Goal: Information Seeking & Learning: Find specific fact

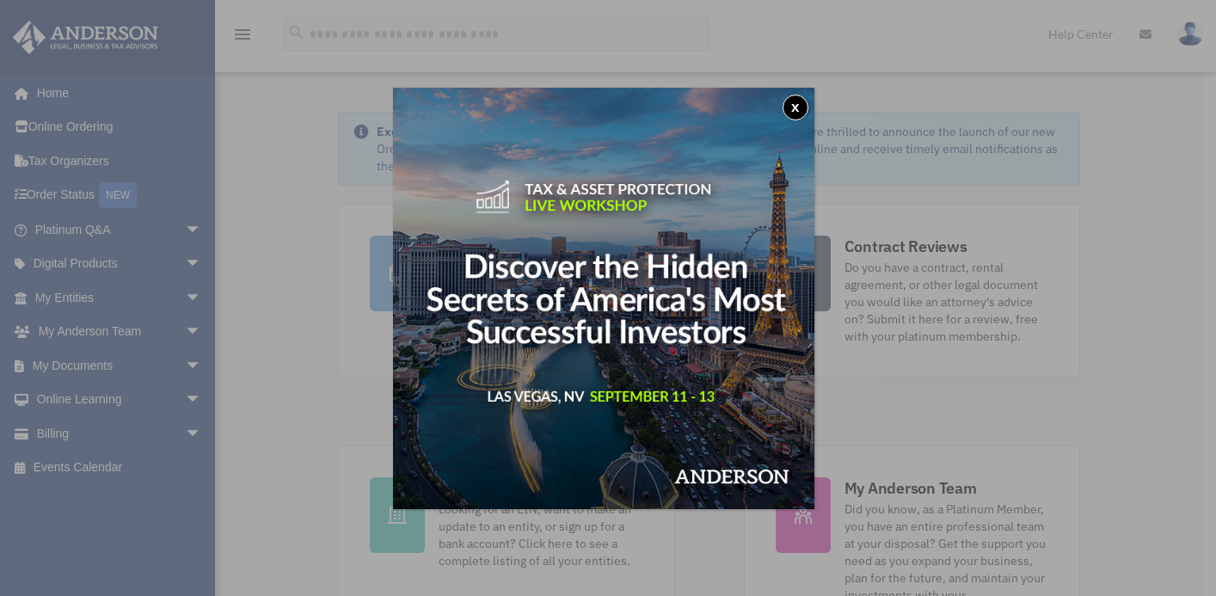
click at [802, 98] on button "x" at bounding box center [796, 108] width 26 height 26
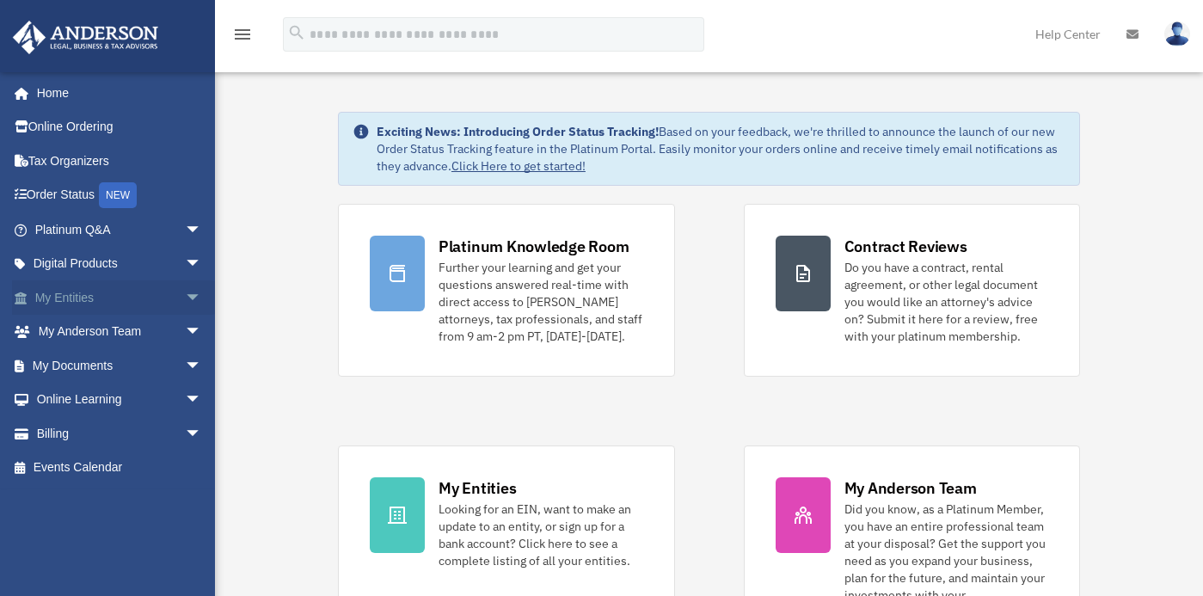
click at [110, 287] on link "My Entities arrow_drop_down" at bounding box center [120, 297] width 216 height 34
click at [185, 295] on span "arrow_drop_down" at bounding box center [202, 297] width 34 height 35
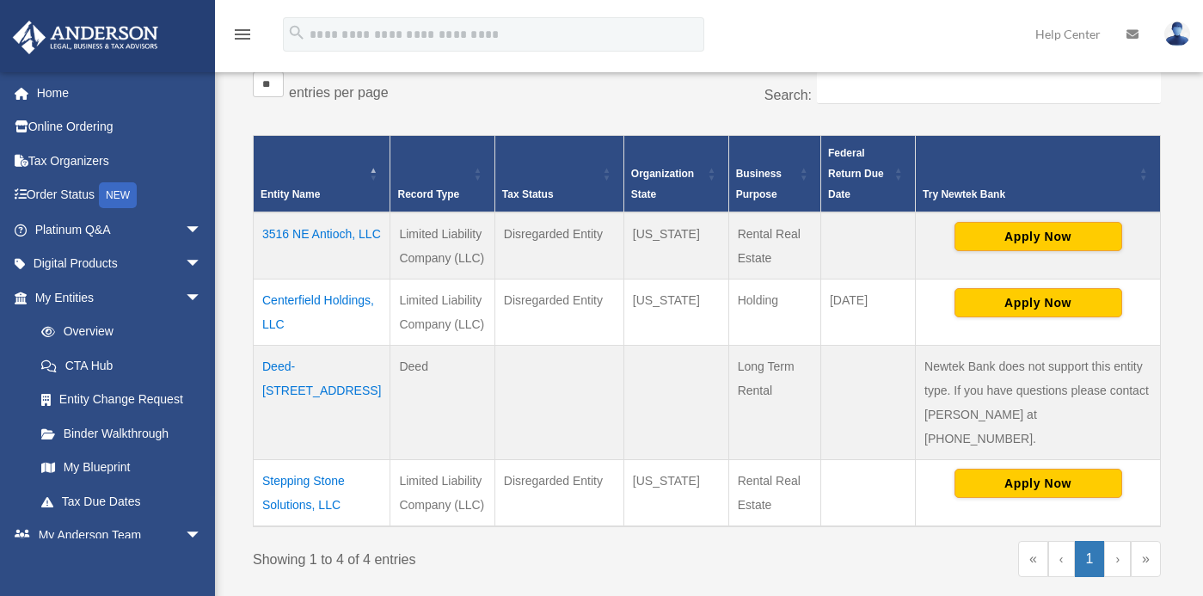
scroll to position [294, 0]
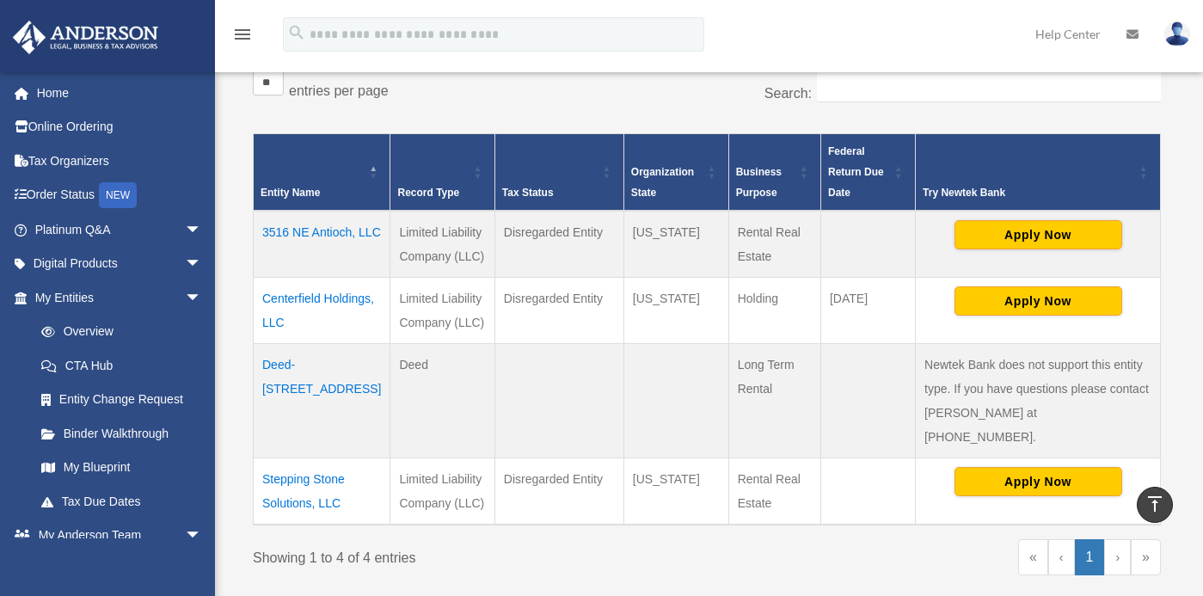
click at [331, 463] on td "Stepping Stone Solutions, LLC" at bounding box center [322, 491] width 137 height 67
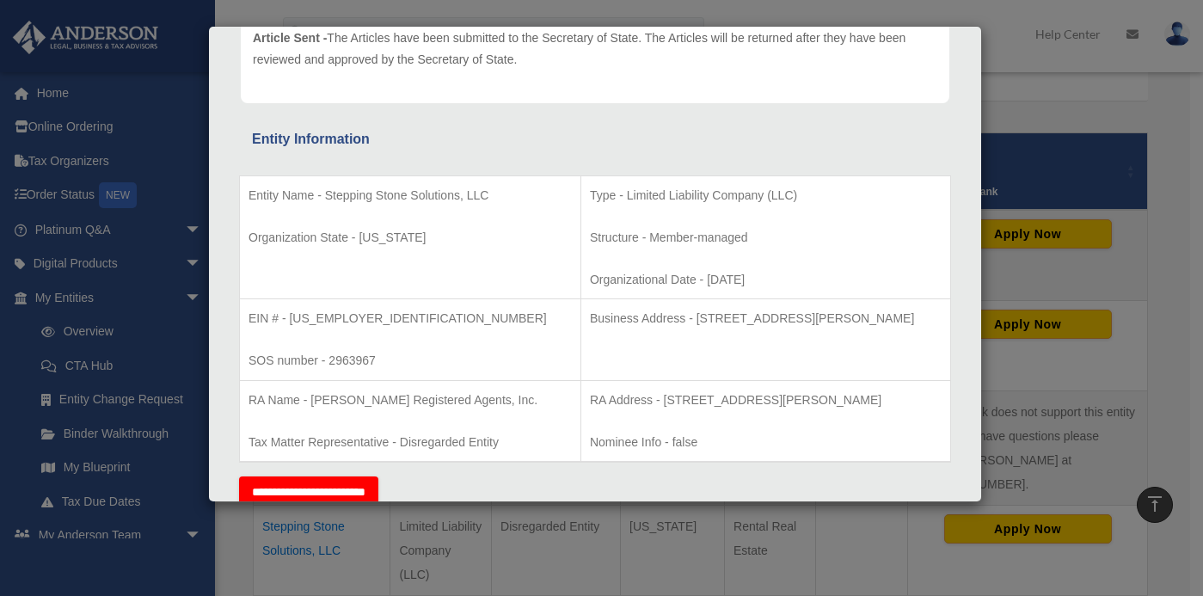
scroll to position [228, 0]
drag, startPoint x: 634, startPoint y: 317, endPoint x: 900, endPoint y: 324, distance: 266.7
click at [900, 324] on p "Business Address - 3225 McLeod Dr, Suite 100, Las Vegas, NV 89121" at bounding box center [766, 317] width 352 height 21
copy p "3225 McLeod Dr, Suite 100, Las Vegas, NV 89121"
click at [601, 397] on p "RA Address - 615 West Johnson Avenue, Suite 202, Cheshire, CT 06410" at bounding box center [766, 399] width 352 height 21
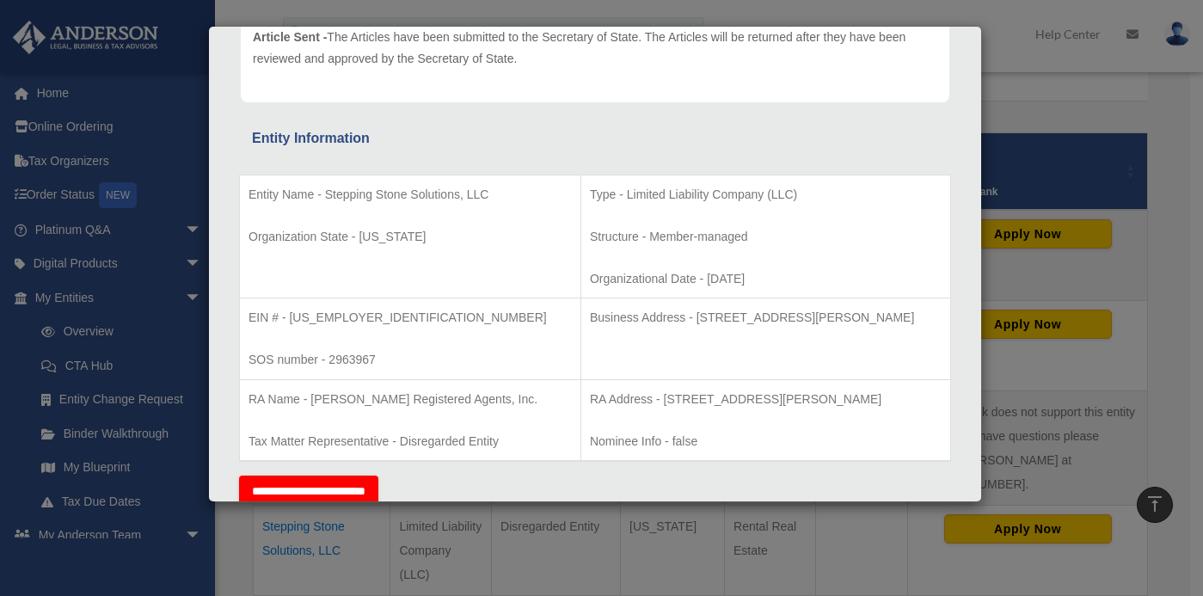
drag, startPoint x: 602, startPoint y: 397, endPoint x: 912, endPoint y: 398, distance: 309.6
click at [912, 398] on p "RA Address - 615 West Johnson Avenue, Suite 202, Cheshire, CT 06410" at bounding box center [766, 399] width 352 height 21
copy p "615 West Johnson Avenue, Suite 202, Cheshire, CT 06410"
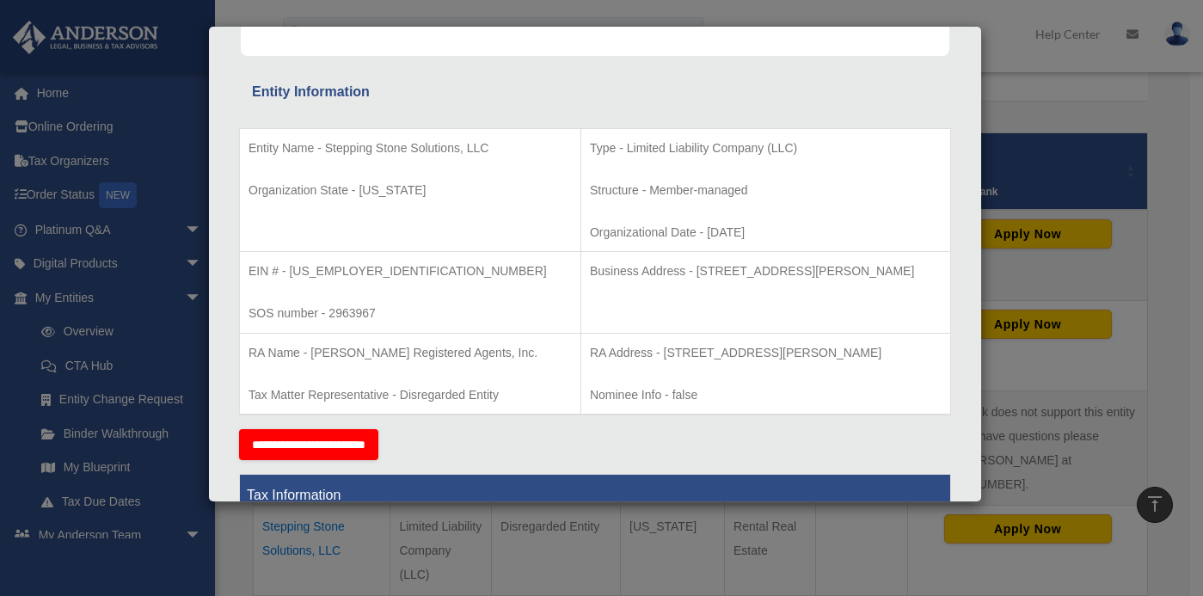
scroll to position [275, 0]
drag, startPoint x: 633, startPoint y: 267, endPoint x: 900, endPoint y: 268, distance: 266.6
click at [900, 268] on p "Business Address - 3225 McLeod Dr, Suite 100, Las Vegas, NV 89121" at bounding box center [766, 270] width 352 height 21
copy p "3225 McLeod Dr, Suite 100, Las Vegas, NV 89121"
